Goal: Transaction & Acquisition: Purchase product/service

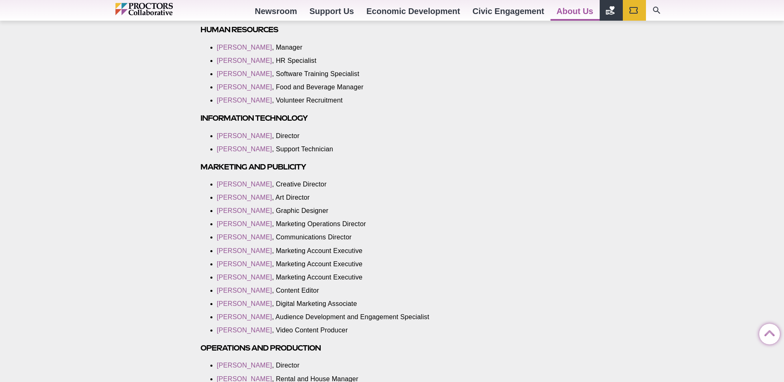
scroll to position [827, 0]
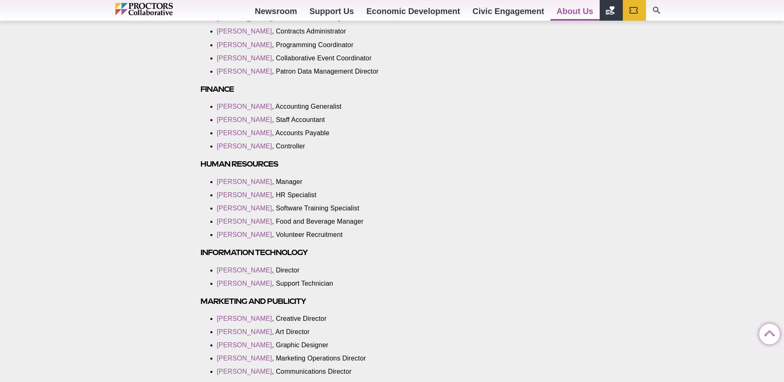
click at [159, 10] on img "Main site navigation and header" at bounding box center [161, 9] width 93 height 12
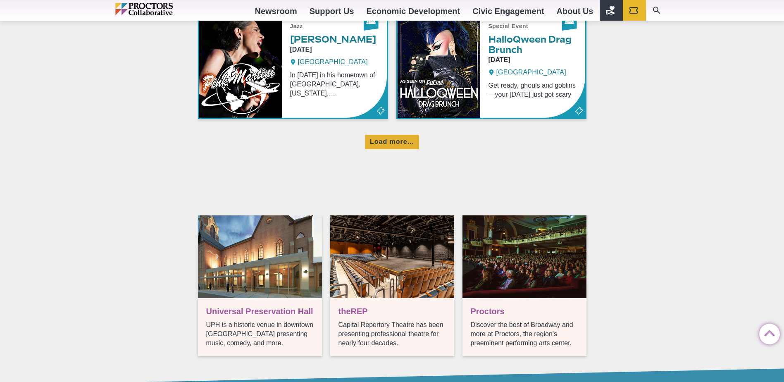
scroll to position [579, 0]
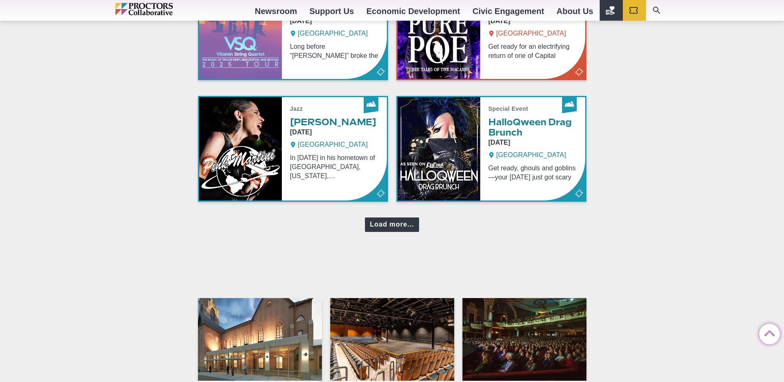
click at [391, 219] on div "Load more..." at bounding box center [392, 224] width 54 height 14
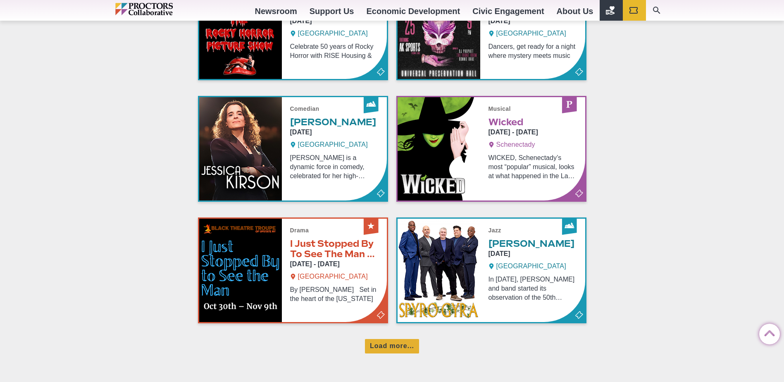
scroll to position [951, 0]
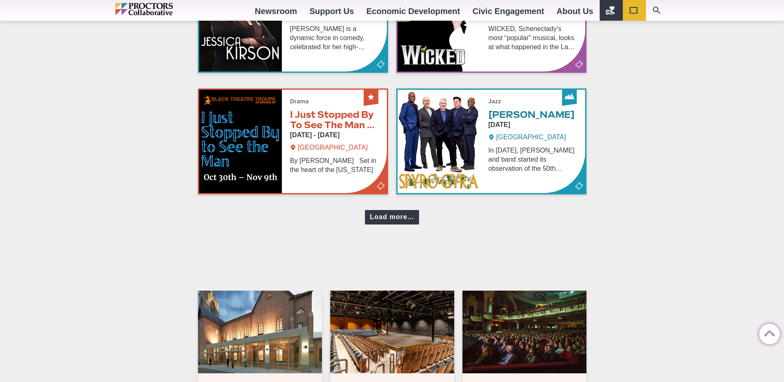
click at [405, 212] on div "Load more..." at bounding box center [392, 217] width 54 height 14
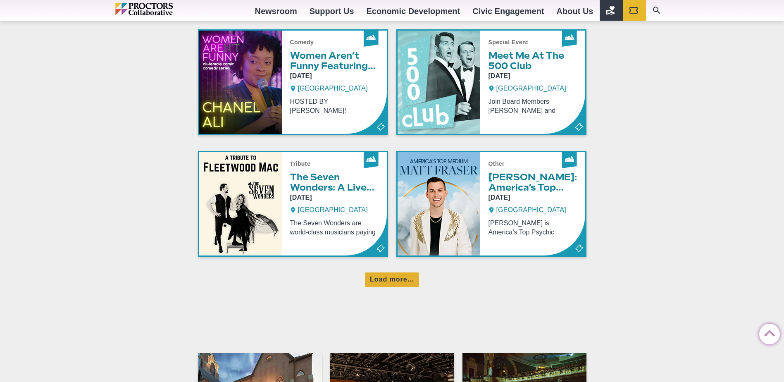
scroll to position [1281, 0]
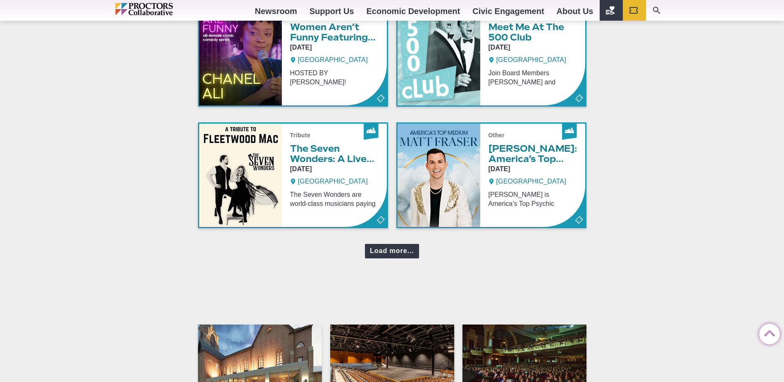
click at [397, 251] on div "Load more..." at bounding box center [392, 251] width 54 height 14
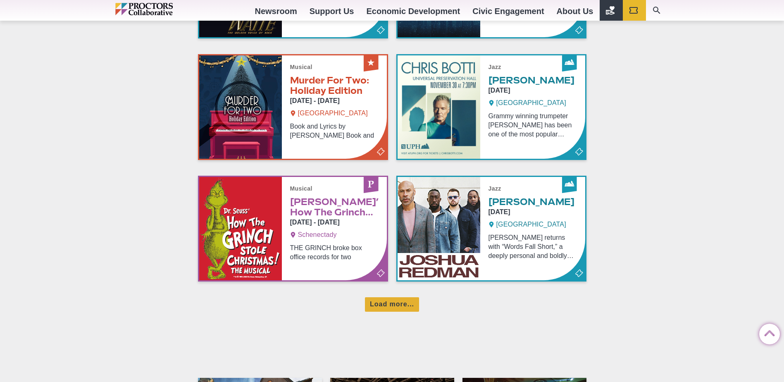
scroll to position [1653, 0]
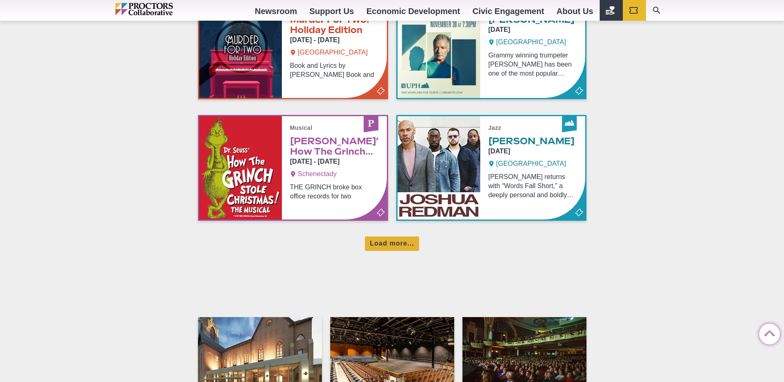
drag, startPoint x: 400, startPoint y: 256, endPoint x: 403, endPoint y: 250, distance: 7.2
click at [403, 248] on div "Load more..." at bounding box center [392, 243] width 54 height 14
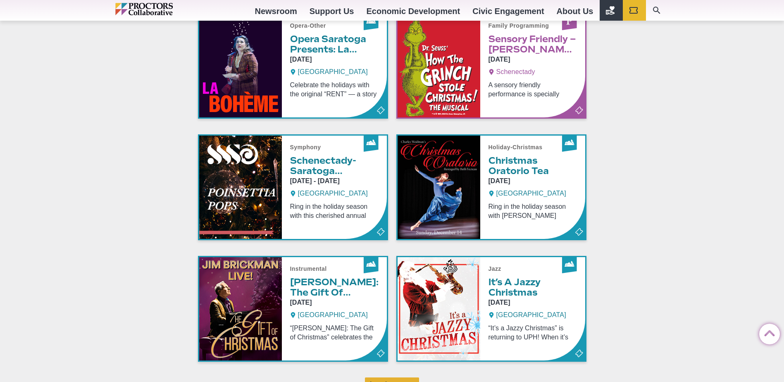
scroll to position [1942, 0]
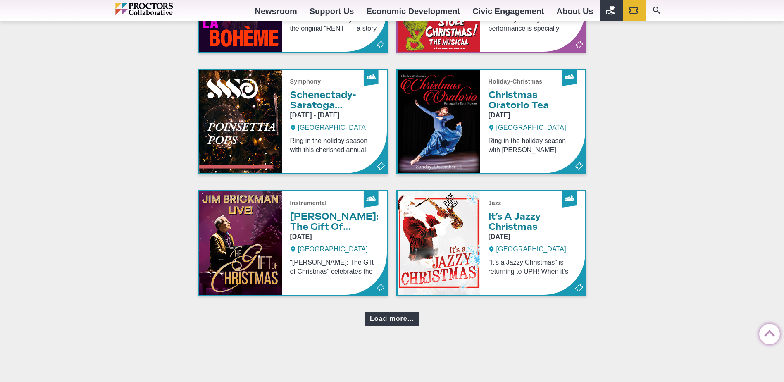
click at [384, 319] on div "Load more..." at bounding box center [392, 319] width 54 height 14
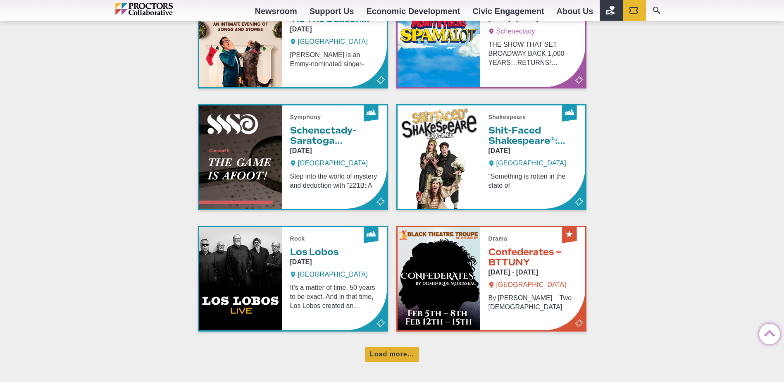
scroll to position [2273, 0]
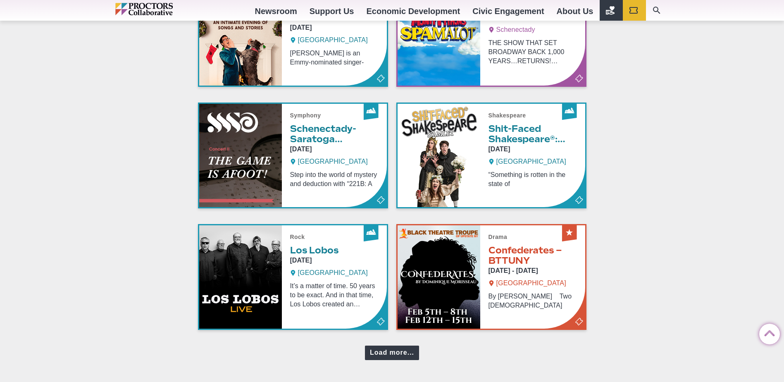
click at [393, 349] on div "Load more..." at bounding box center [392, 353] width 54 height 14
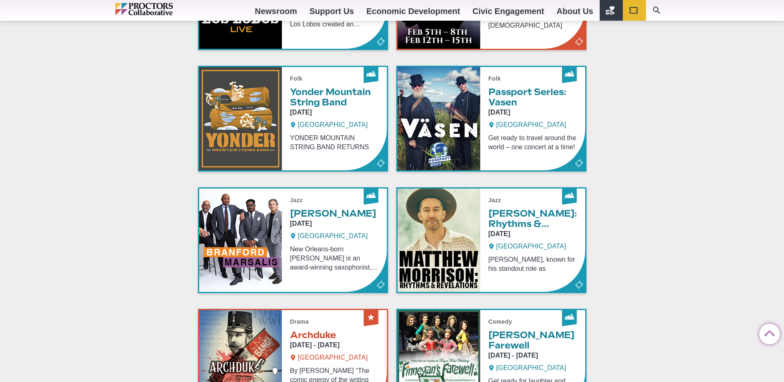
scroll to position [2645, 0]
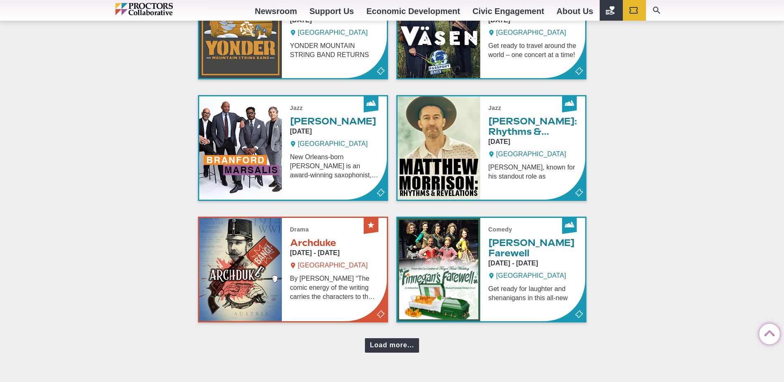
click at [397, 347] on div "Load more..." at bounding box center [392, 345] width 54 height 14
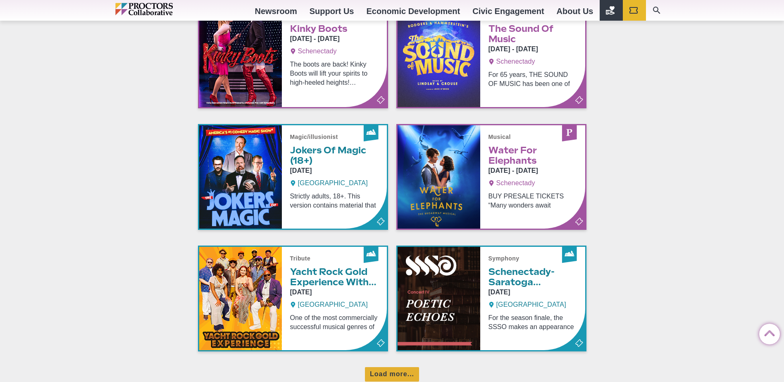
scroll to position [3058, 0]
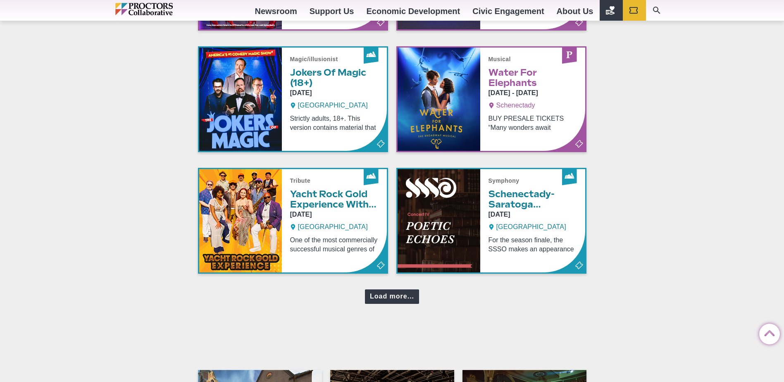
click at [399, 303] on div "Load more..." at bounding box center [392, 296] width 54 height 14
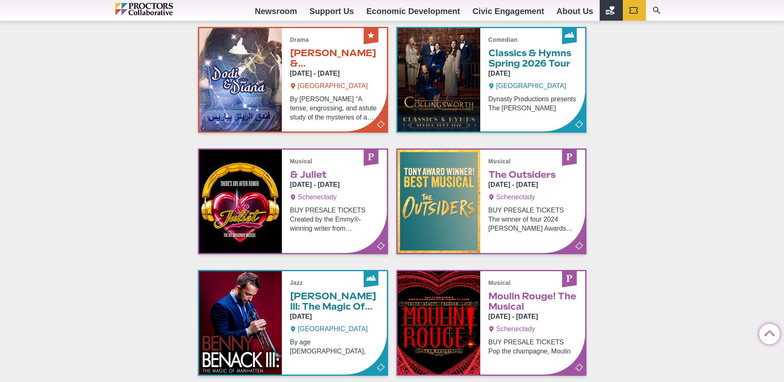
scroll to position [3430, 0]
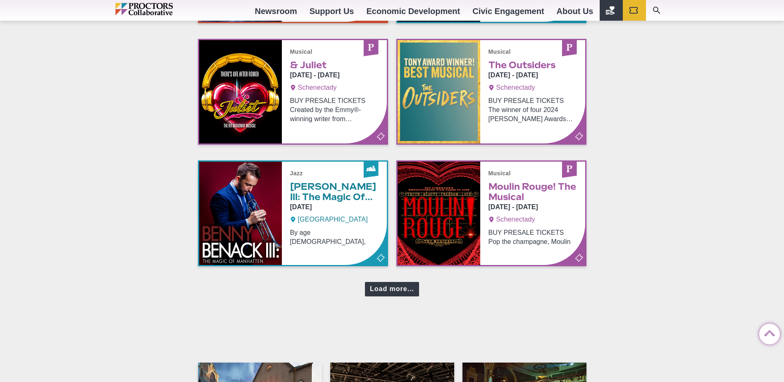
click at [378, 287] on div "Load more..." at bounding box center [392, 289] width 54 height 14
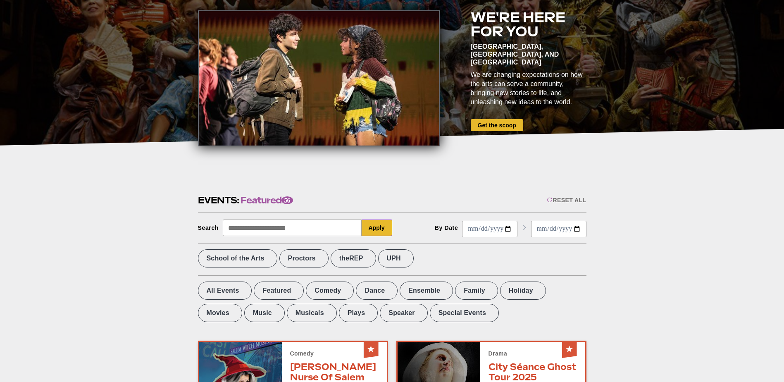
scroll to position [124, 0]
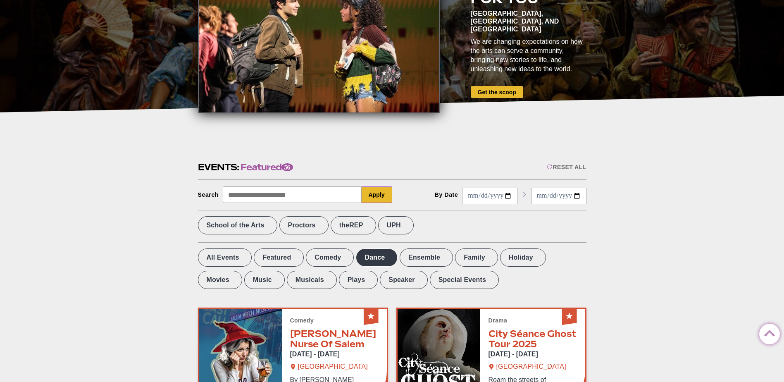
click at [385, 257] on label "Dance" at bounding box center [377, 257] width 42 height 18
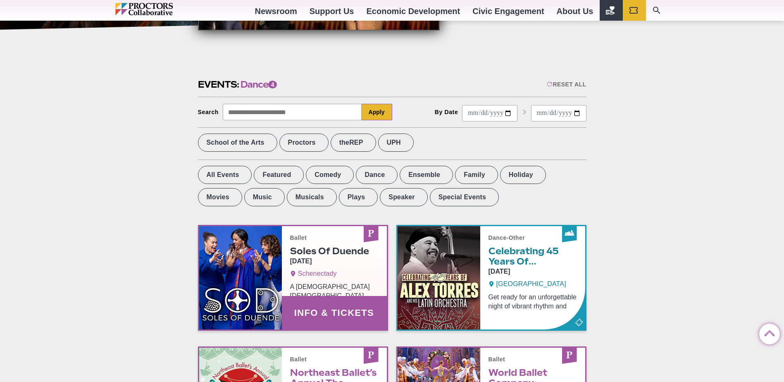
scroll to position [83, 0]
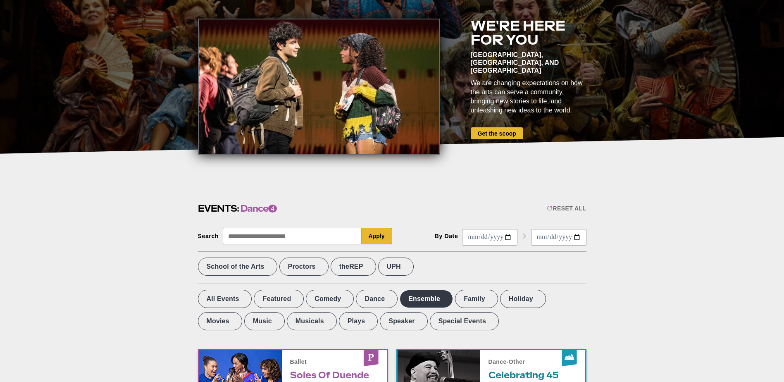
click at [423, 299] on label "Ensemble" at bounding box center [426, 299] width 53 height 18
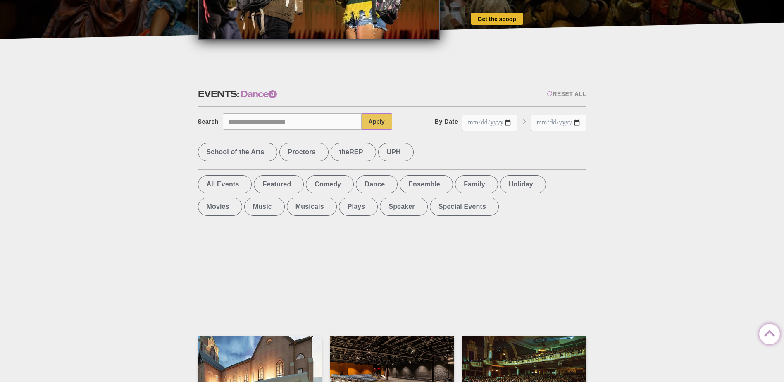
scroll to position [207, 0]
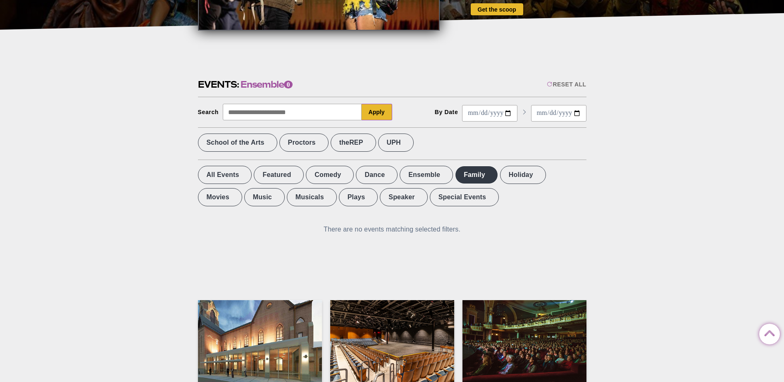
click at [479, 175] on label "Family" at bounding box center [476, 175] width 43 height 18
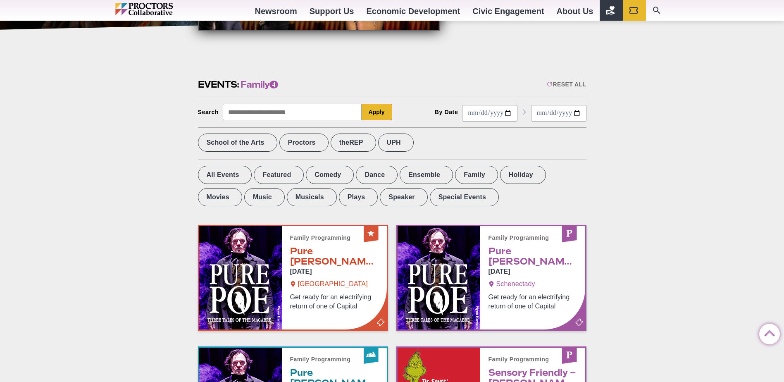
click at [430, 199] on label "Special Events" at bounding box center [464, 197] width 69 height 18
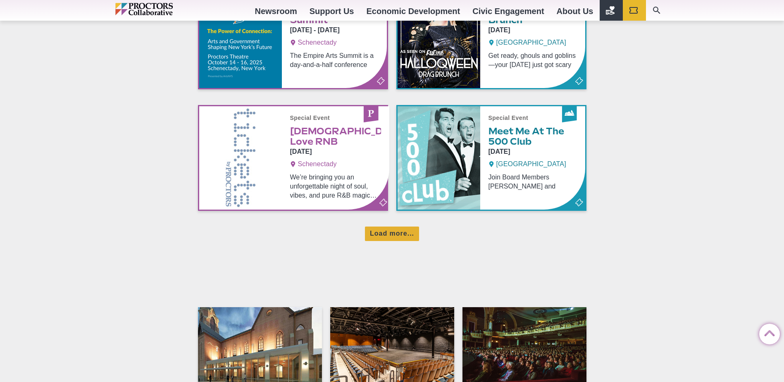
scroll to position [579, 0]
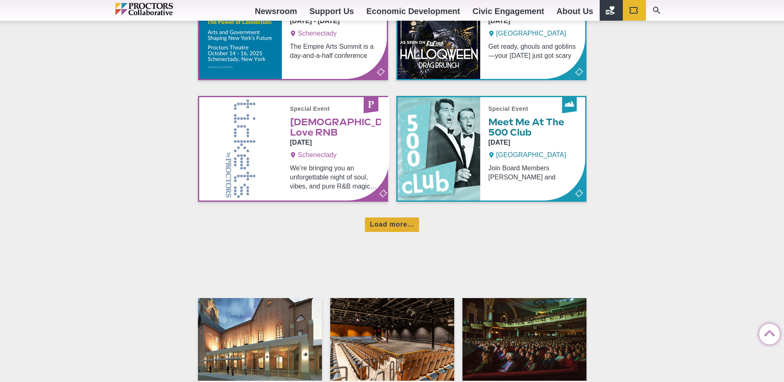
click at [402, 233] on div "We're here for you Schenectady, Albany, and Saratoga Springs We are changing ex…" at bounding box center [392, 278] width 388 height 1556
click at [402, 229] on div "Load more..." at bounding box center [392, 224] width 54 height 14
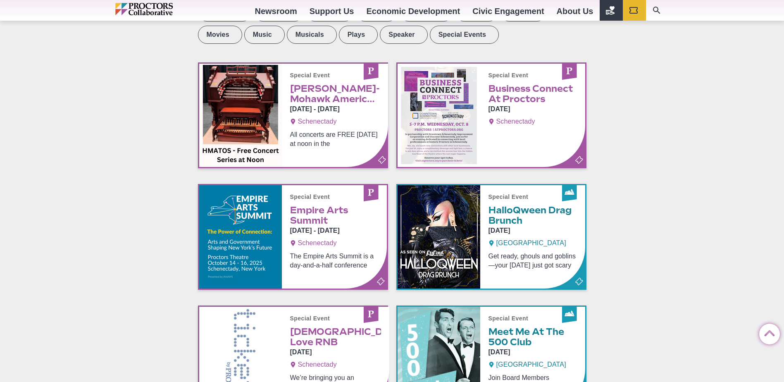
scroll to position [207, 0]
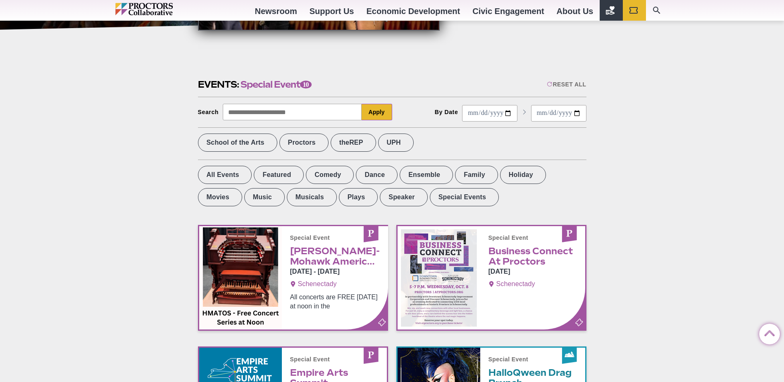
click at [273, 112] on input "Search" at bounding box center [292, 112] width 139 height 17
type input "*******"
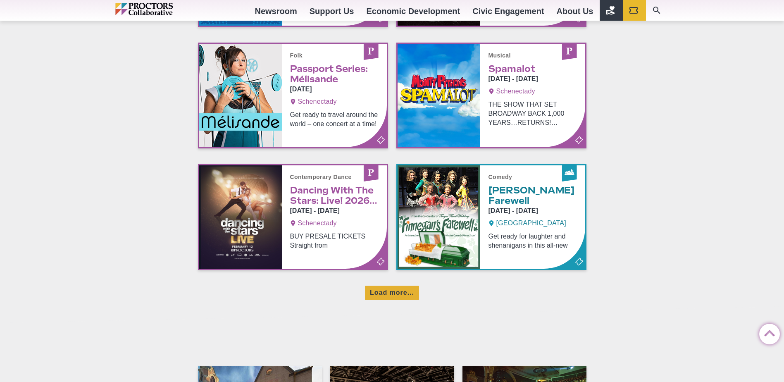
scroll to position [579, 0]
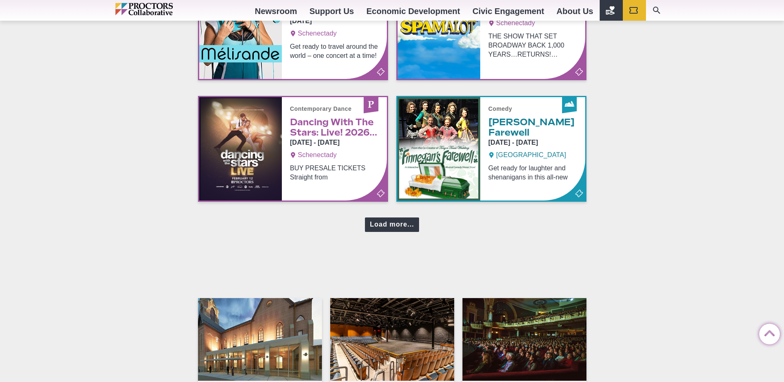
click at [384, 229] on div "Load more..." at bounding box center [392, 224] width 54 height 14
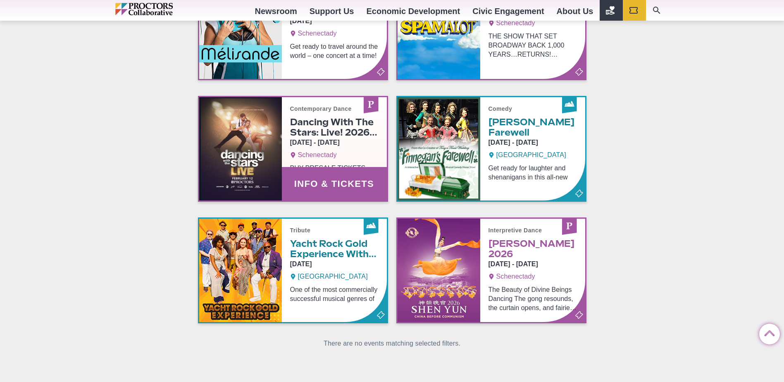
click at [265, 167] on link "Info & Tickets" at bounding box center [293, 148] width 188 height 103
